Goal: Information Seeking & Learning: Learn about a topic

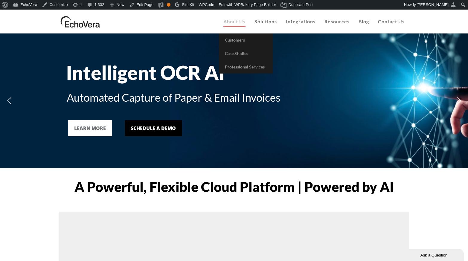
click at [238, 21] on span "About Us" at bounding box center [234, 22] width 22 height 6
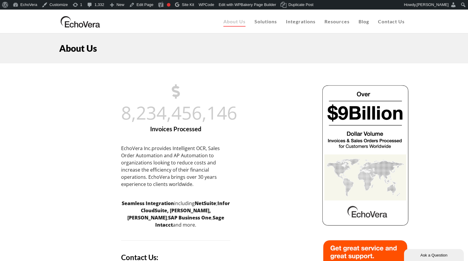
click at [84, 21] on img at bounding box center [80, 21] width 42 height 15
click at [151, 6] on link "Edit Page" at bounding box center [141, 5] width 29 height 10
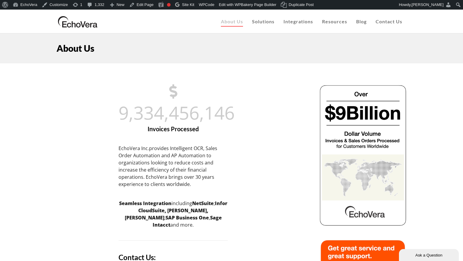
drag, startPoint x: 79, startPoint y: 22, endPoint x: 82, endPoint y: 22, distance: 3.6
click at [79, 23] on img at bounding box center [78, 21] width 42 height 15
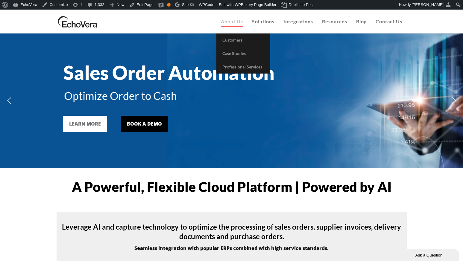
click at [234, 24] on span "About Us" at bounding box center [232, 22] width 22 height 6
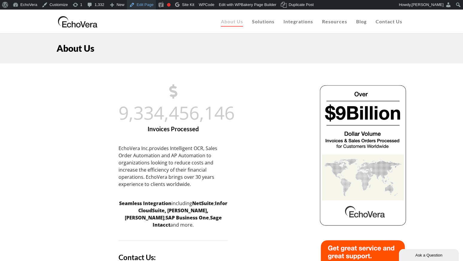
click at [145, 6] on link "Edit Page" at bounding box center [141, 5] width 29 height 10
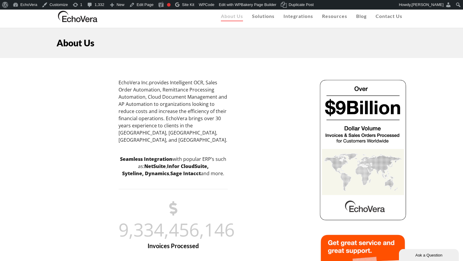
scroll to position [4, 0]
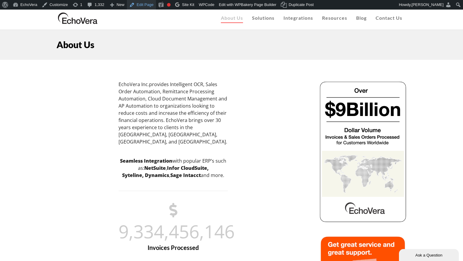
click at [144, 4] on link "Edit Page" at bounding box center [141, 5] width 29 height 10
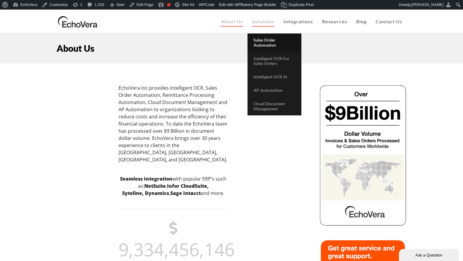
click at [265, 44] on span "Sales Order Automation" at bounding box center [264, 42] width 22 height 10
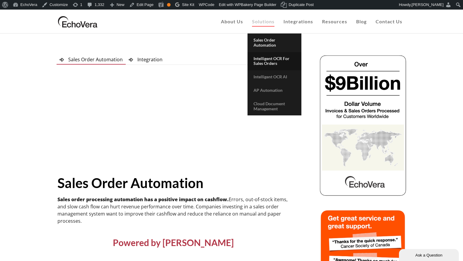
click at [263, 60] on span "Intelligent OCR for Sales Orders" at bounding box center [271, 61] width 36 height 10
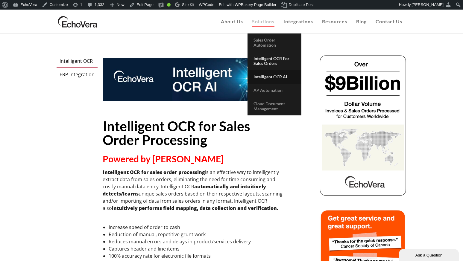
click at [265, 77] on span "Intelligent OCR AI" at bounding box center [269, 76] width 33 height 5
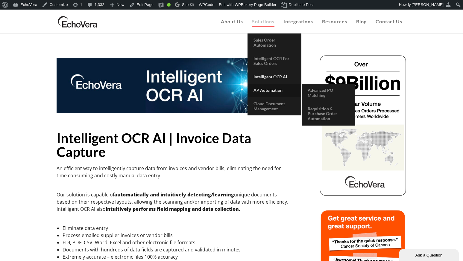
click at [269, 88] on span "AP Automation" at bounding box center [267, 90] width 29 height 5
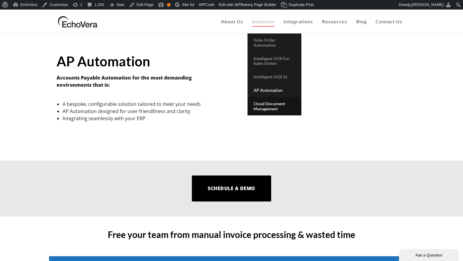
click at [262, 104] on span "Cloud Document Management" at bounding box center [268, 106] width 31 height 10
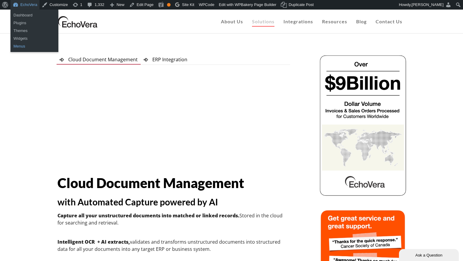
click at [21, 45] on link "Menus" at bounding box center [34, 46] width 48 height 8
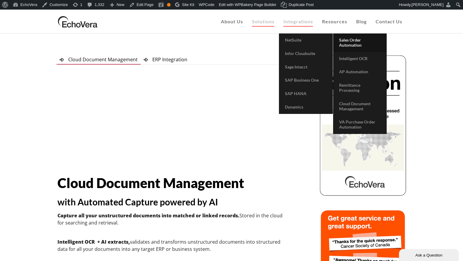
drag, startPoint x: 353, startPoint y: 41, endPoint x: 347, endPoint y: 39, distance: 6.5
click at [353, 41] on span "Sales Order Automation" at bounding box center [350, 42] width 22 height 10
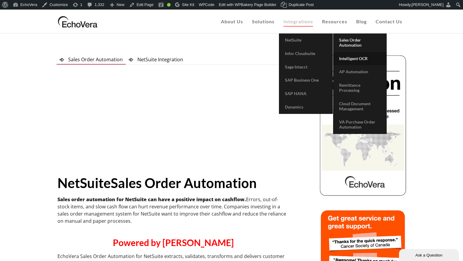
click at [356, 58] on span "Intelligent OCR" at bounding box center [353, 58] width 28 height 5
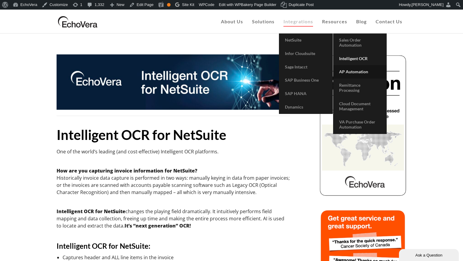
click at [350, 70] on span "AP Automation" at bounding box center [353, 71] width 29 height 5
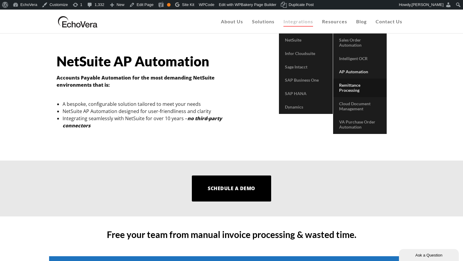
click at [352, 86] on span "Remittance Processing" at bounding box center [349, 88] width 21 height 10
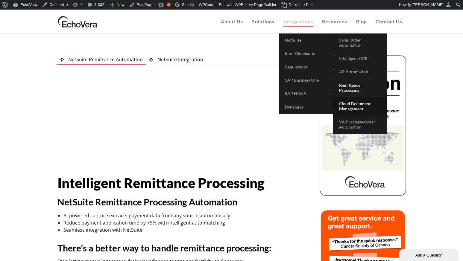
click at [356, 103] on span "Cloud Document Management" at bounding box center [354, 106] width 31 height 10
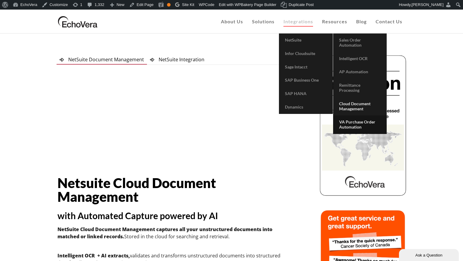
click at [354, 120] on span "VA Purchase Order Automation" at bounding box center [357, 124] width 36 height 10
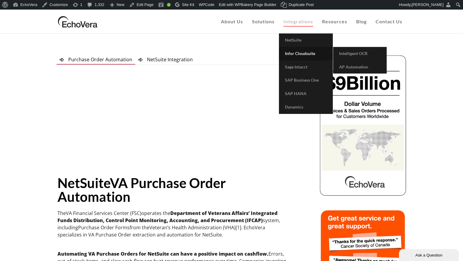
click at [301, 52] on span "Infor Cloudsuite" at bounding box center [300, 53] width 30 height 5
click at [351, 52] on span "Intelligent OCR" at bounding box center [353, 53] width 28 height 5
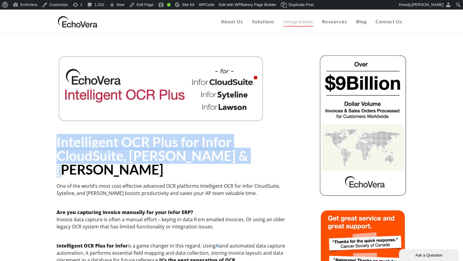
drag, startPoint x: 57, startPoint y: 141, endPoint x: 199, endPoint y: 152, distance: 143.4
click at [236, 154] on strong "Intelligent OCR Plus for Infor CloudSuite, [PERSON_NAME] & [PERSON_NAME]" at bounding box center [152, 156] width 191 height 44
copy strong "Intelligent OCR Plus for Infor CloudSuite, [PERSON_NAME] & [PERSON_NAME]"
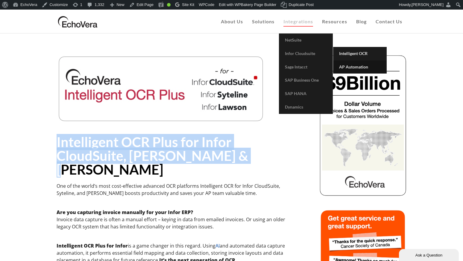
click at [353, 61] on link "AP Automation" at bounding box center [360, 66] width 54 height 13
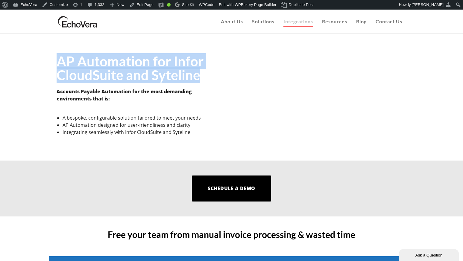
drag, startPoint x: 57, startPoint y: 62, endPoint x: 195, endPoint y: 71, distance: 138.4
click at [199, 73] on strong "AP Automation for Infor CloudSuite and Syteline" at bounding box center [130, 68] width 147 height 30
copy strong "AP Automation for Infor CloudSuite and Syteline"
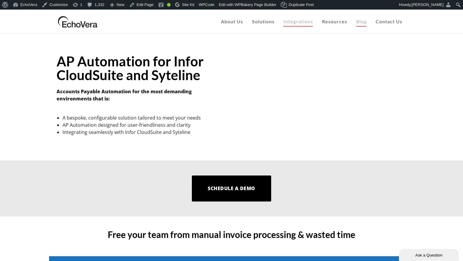
click at [360, 21] on span "Blog" at bounding box center [361, 22] width 10 height 6
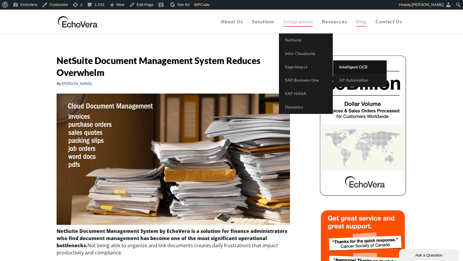
click at [352, 65] on span "Intelligent OCR" at bounding box center [353, 66] width 28 height 5
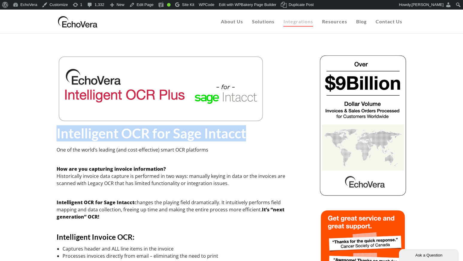
drag, startPoint x: 249, startPoint y: 132, endPoint x: 56, endPoint y: 138, distance: 192.4
copy strong "Intelligent OCR for Sage Intacct"
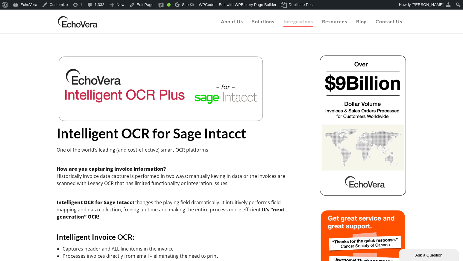
drag, startPoint x: 1, startPoint y: 113, endPoint x: 109, endPoint y: 132, distance: 110.6
click at [109, 132] on strong "Intelligent OCR for Sage Intacct" at bounding box center [151, 133] width 189 height 16
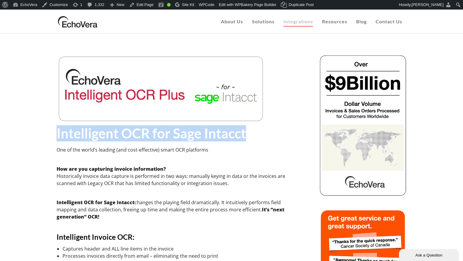
drag, startPoint x: 57, startPoint y: 134, endPoint x: 246, endPoint y: 133, distance: 189.0
copy strong "Intelligent OCR for Sage Intacct"
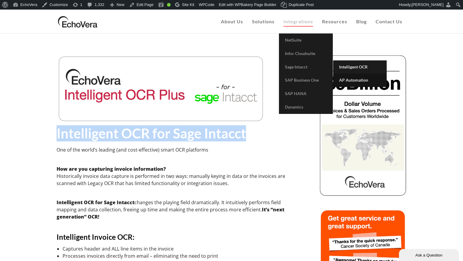
click at [355, 79] on span "AP Automation" at bounding box center [353, 79] width 29 height 5
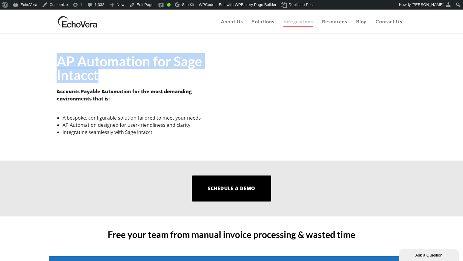
drag, startPoint x: 55, startPoint y: 60, endPoint x: 104, endPoint y: 69, distance: 49.4
click at [107, 70] on div "AP Automation for Sage Intacct Accounts Payable Automation for the most demandi…" at bounding box center [140, 99] width 182 height 90
copy strong "AP Automation for Sage Intacct"
